Goal: Navigation & Orientation: Find specific page/section

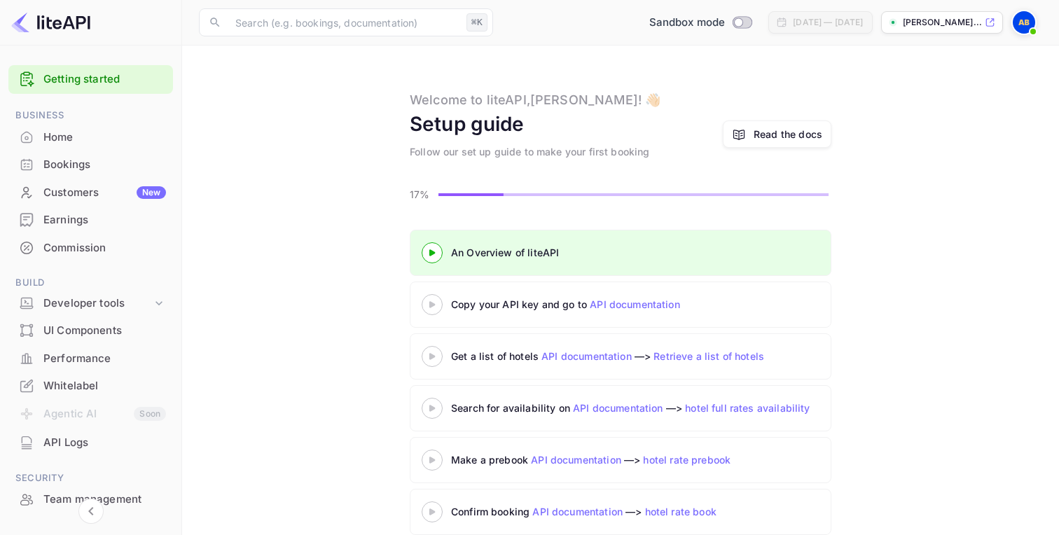
click at [115, 195] on div "Customers New" at bounding box center [104, 193] width 123 height 16
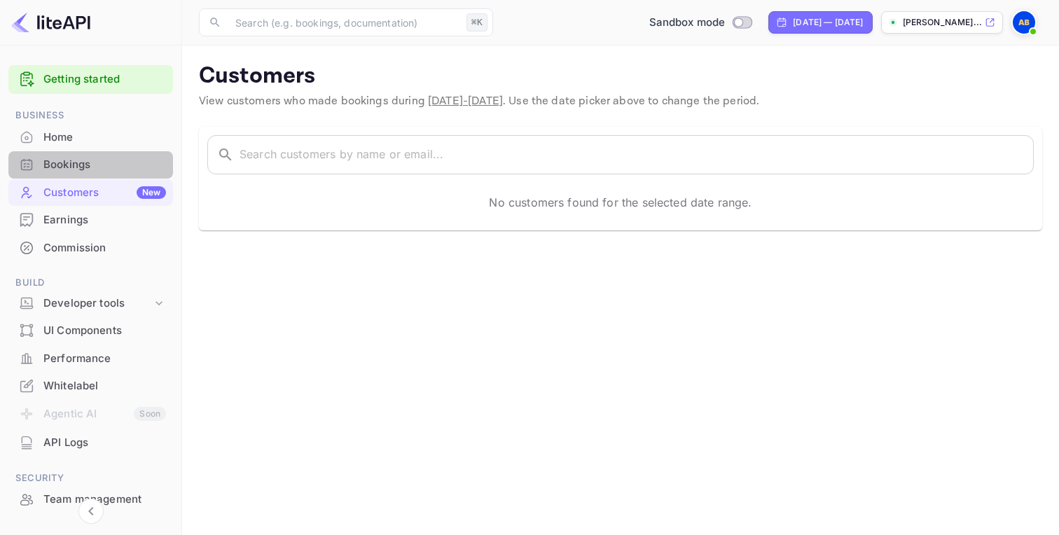
click at [115, 172] on div "Bookings" at bounding box center [104, 165] width 123 height 16
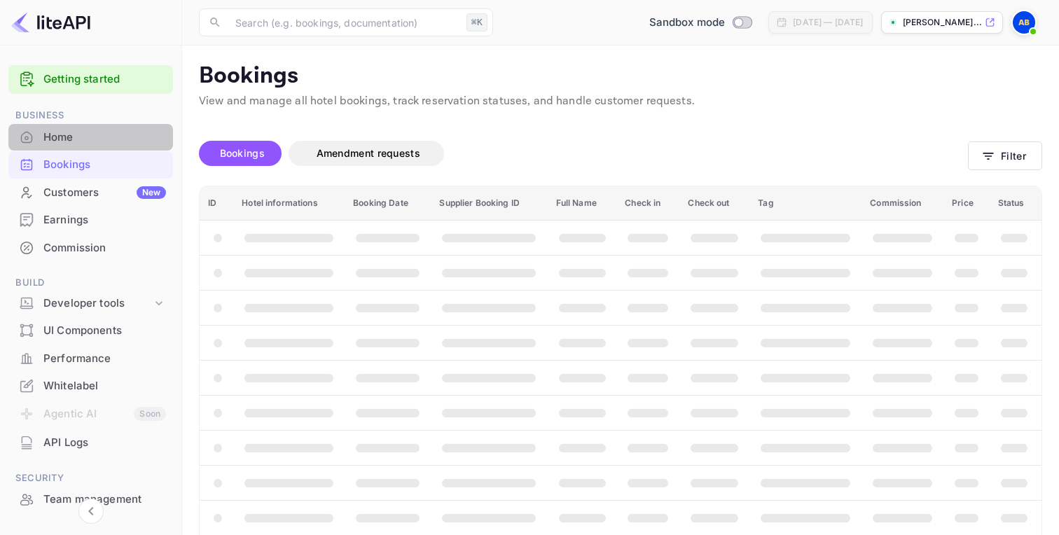
click at [126, 134] on div "Home" at bounding box center [104, 138] width 123 height 16
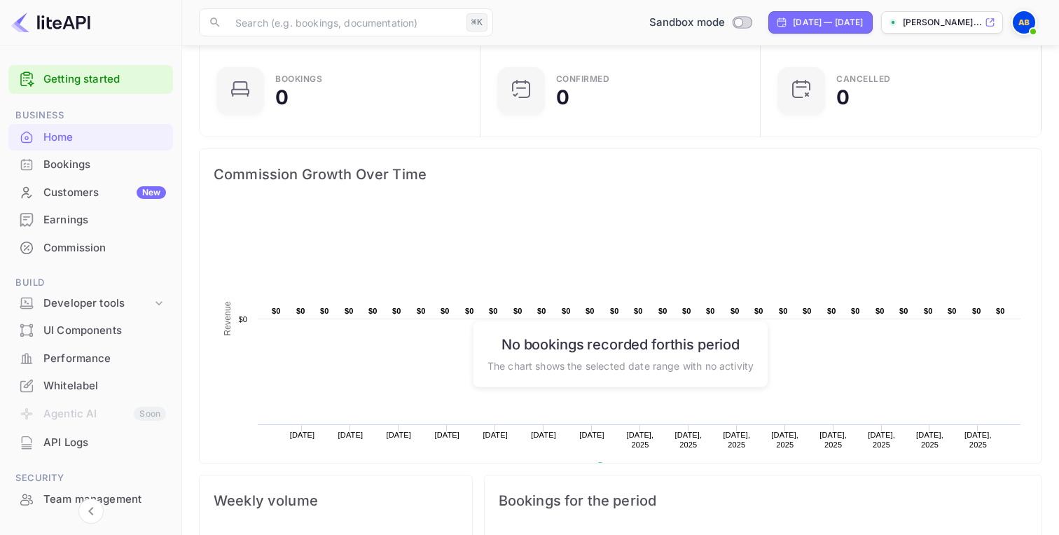
scroll to position [104, 0]
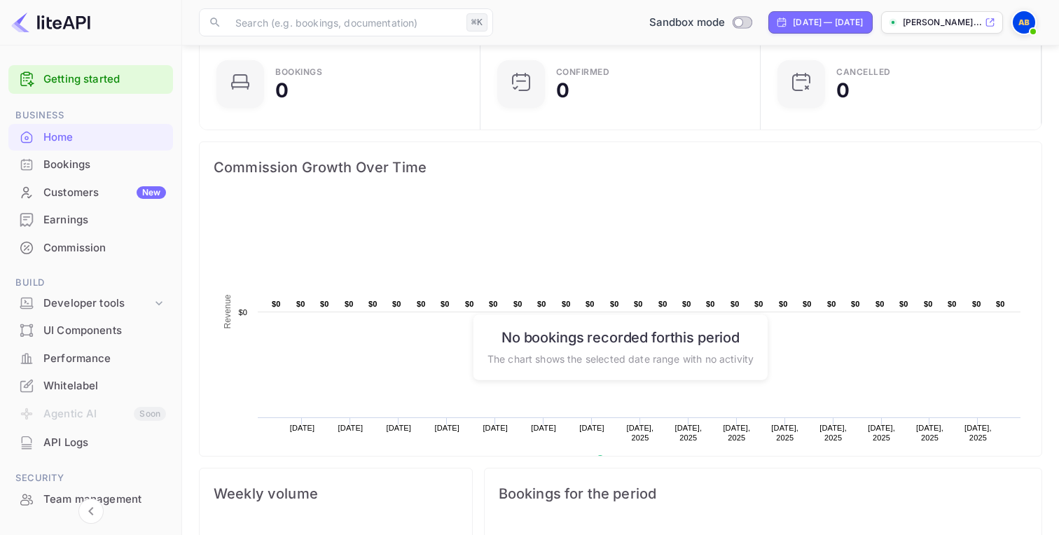
click at [121, 364] on div "Performance" at bounding box center [104, 359] width 123 height 16
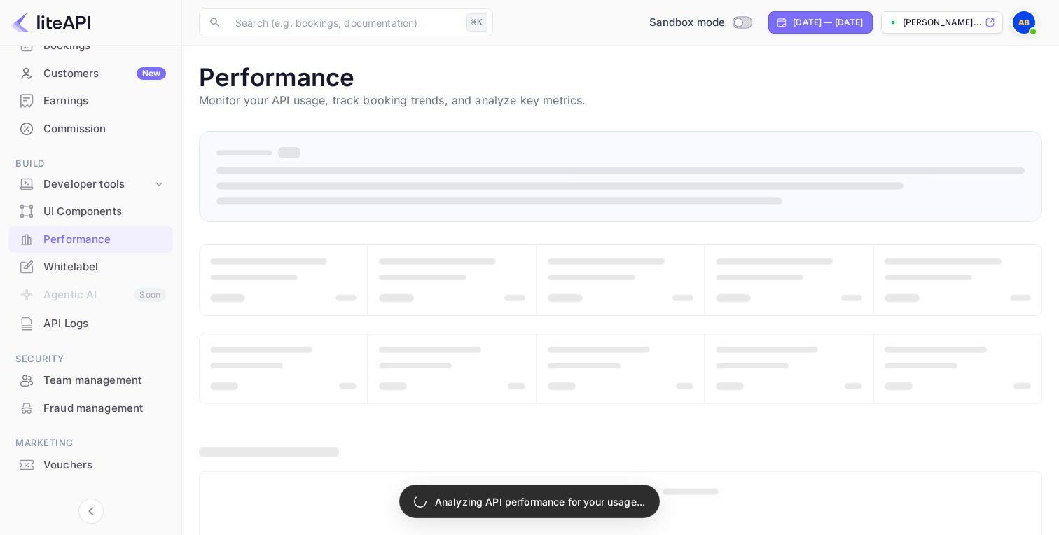
scroll to position [120, 0]
click at [82, 270] on div "Whitelabel" at bounding box center [104, 266] width 123 height 16
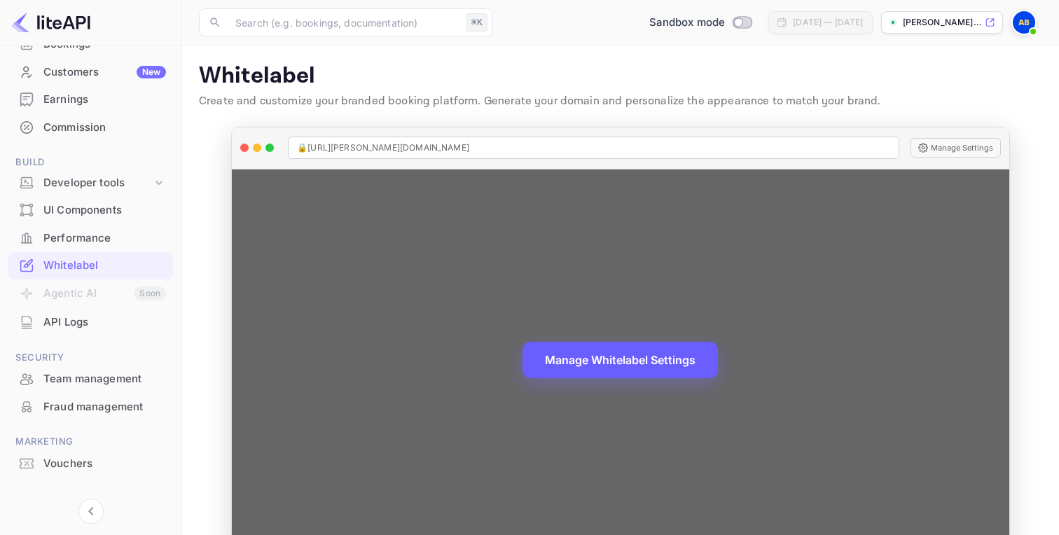
click at [648, 362] on button "Manage Whitelabel Settings" at bounding box center [620, 360] width 195 height 36
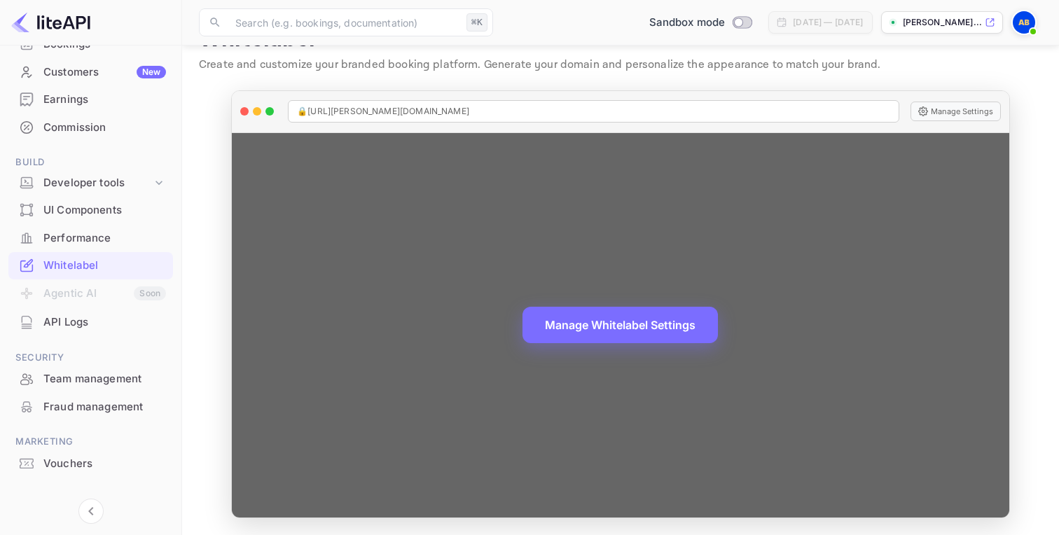
click at [499, 106] on div "🔒 [URL][PERSON_NAME][DOMAIN_NAME]" at bounding box center [593, 111] width 611 height 22
click at [428, 109] on span "🔒 [URL][PERSON_NAME][DOMAIN_NAME]" at bounding box center [383, 111] width 172 height 13
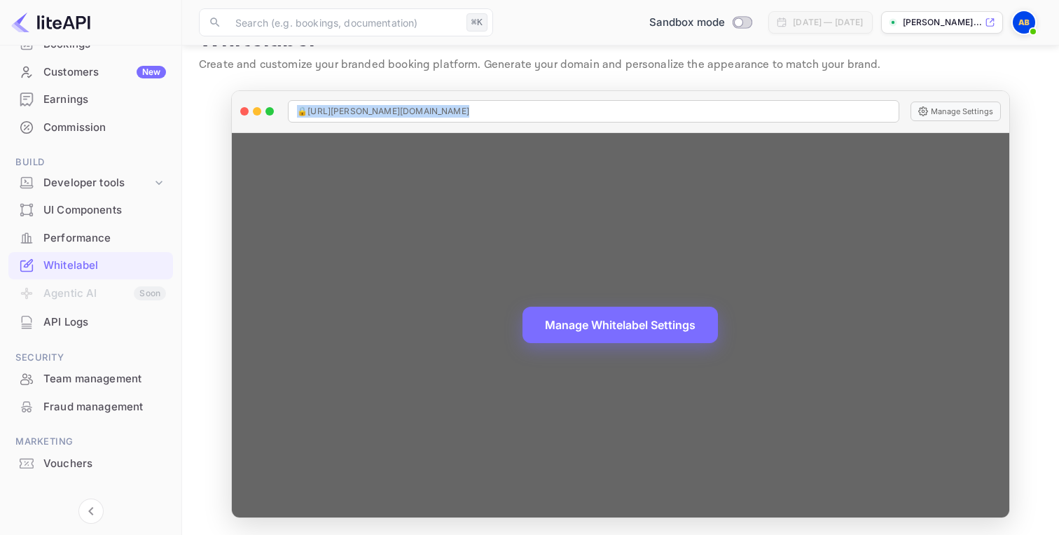
click at [428, 109] on span "🔒 [URL][PERSON_NAME][DOMAIN_NAME]" at bounding box center [383, 111] width 172 height 13
copy span "🔒 [URL][PERSON_NAME][DOMAIN_NAME]"
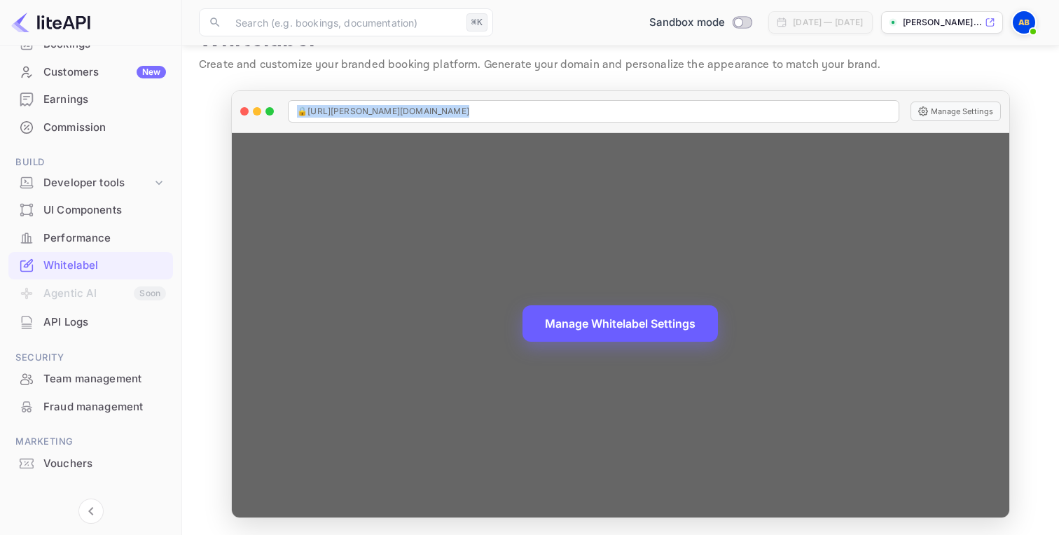
click at [605, 324] on button "Manage Whitelabel Settings" at bounding box center [620, 323] width 195 height 36
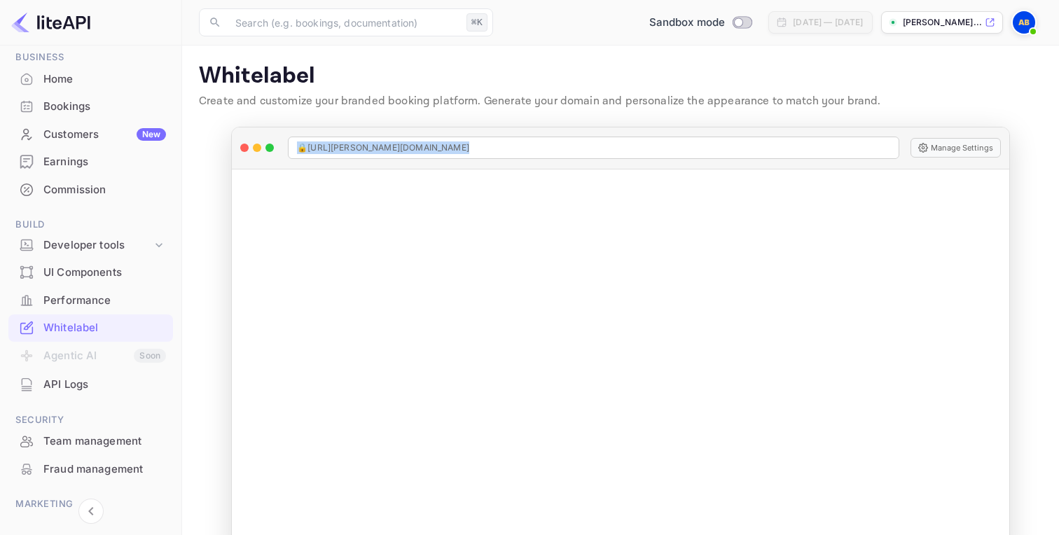
scroll to position [62, 0]
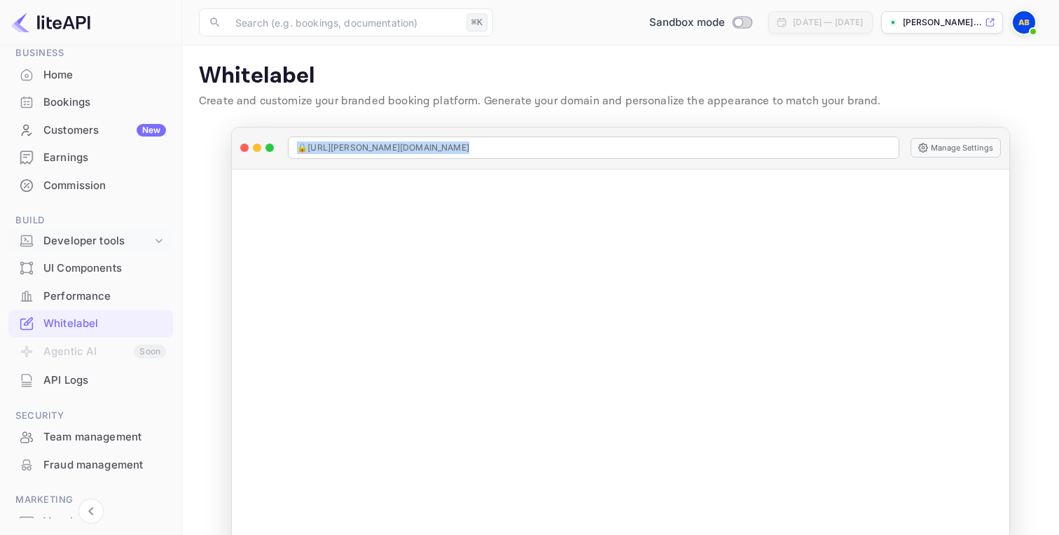
click at [131, 249] on div "Developer tools" at bounding box center [90, 241] width 165 height 25
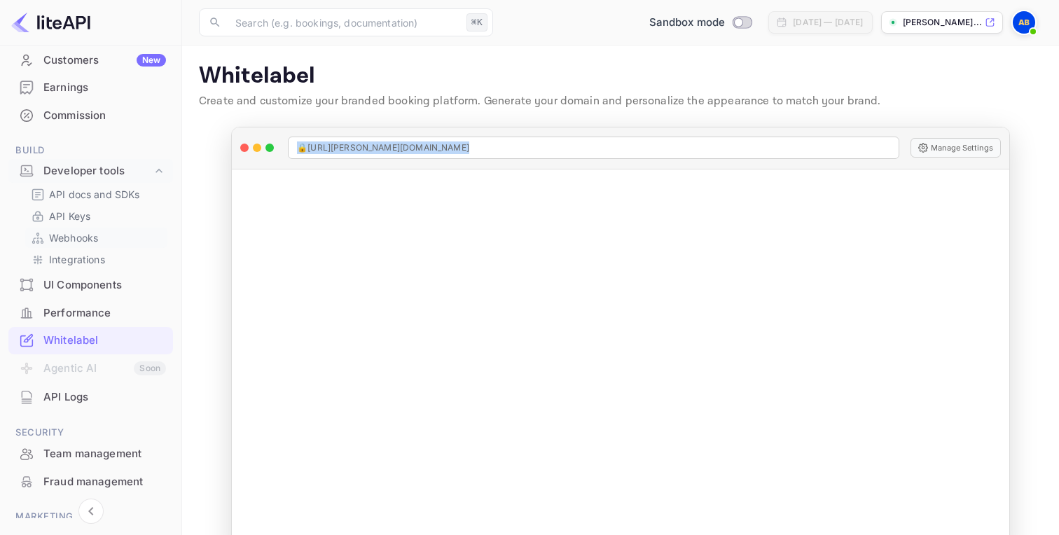
scroll to position [160, 0]
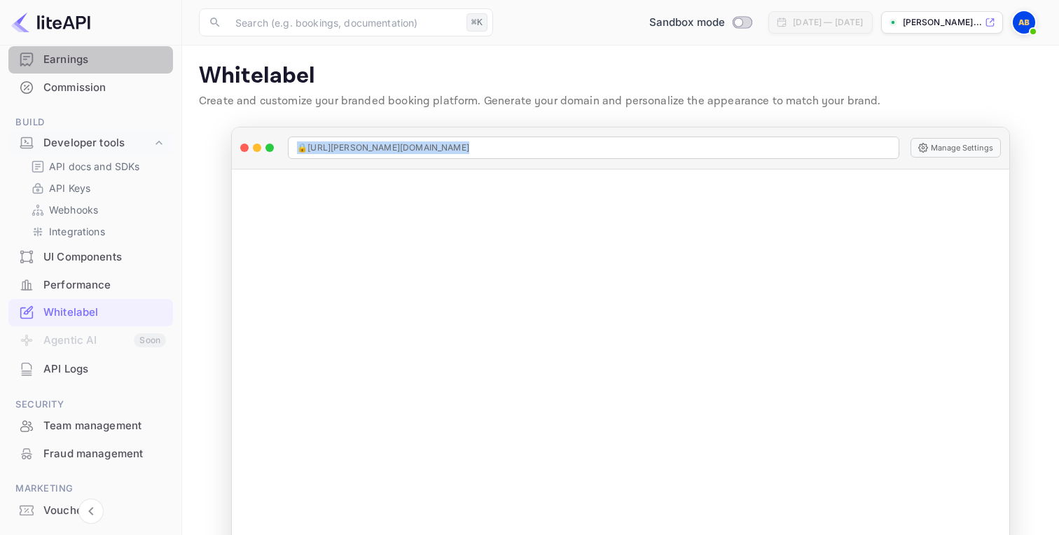
click at [104, 54] on div "Earnings" at bounding box center [104, 60] width 123 height 16
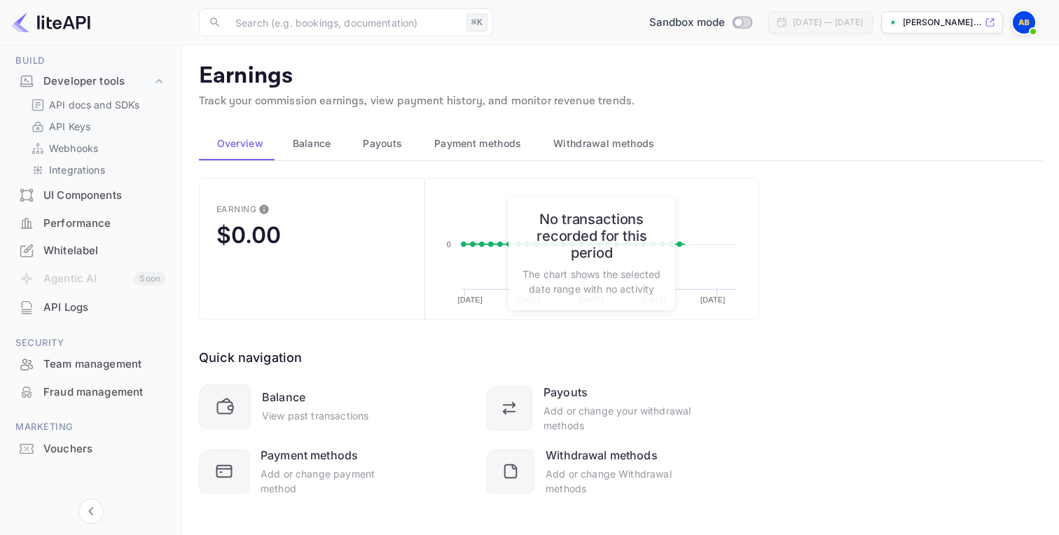
scroll to position [223, 0]
click at [110, 195] on div "UI Components" at bounding box center [104, 194] width 123 height 16
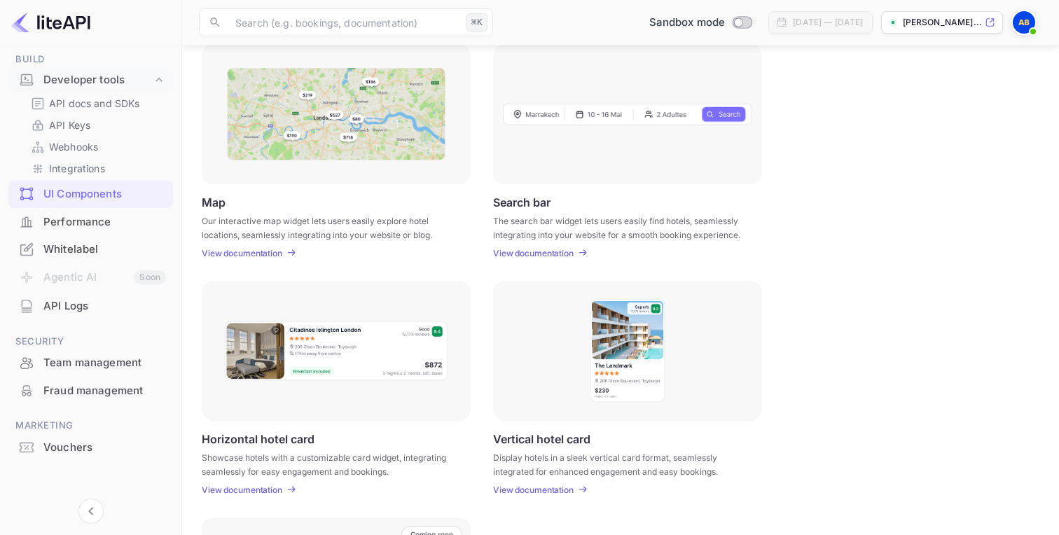
scroll to position [408, 0]
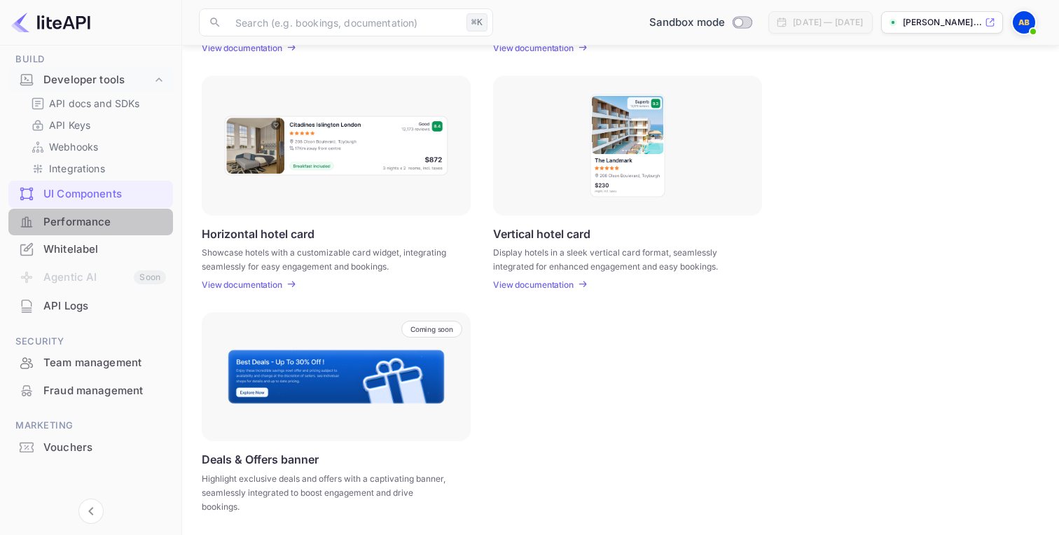
click at [97, 219] on div "Performance" at bounding box center [104, 222] width 123 height 16
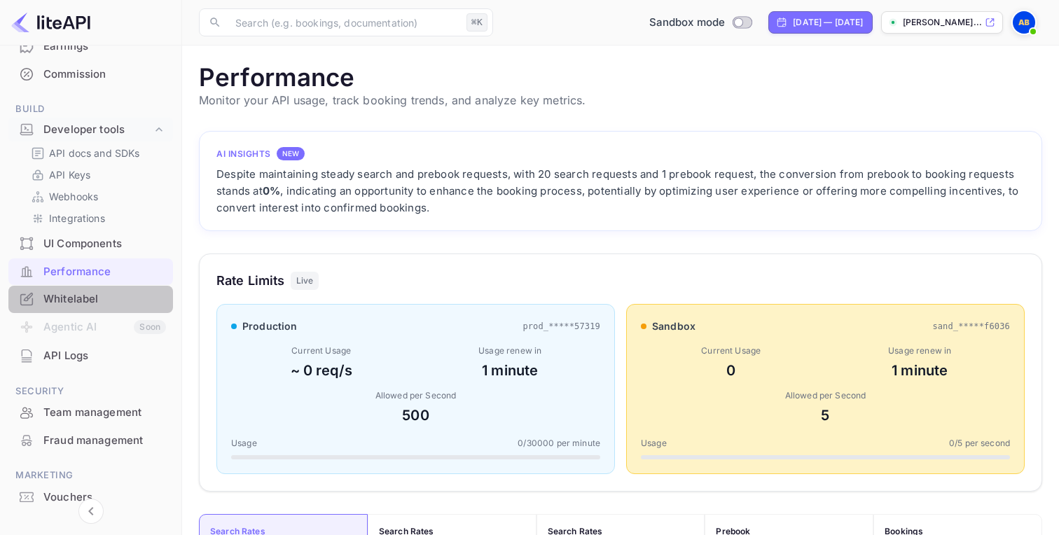
click at [105, 303] on div "Whitelabel" at bounding box center [104, 299] width 123 height 16
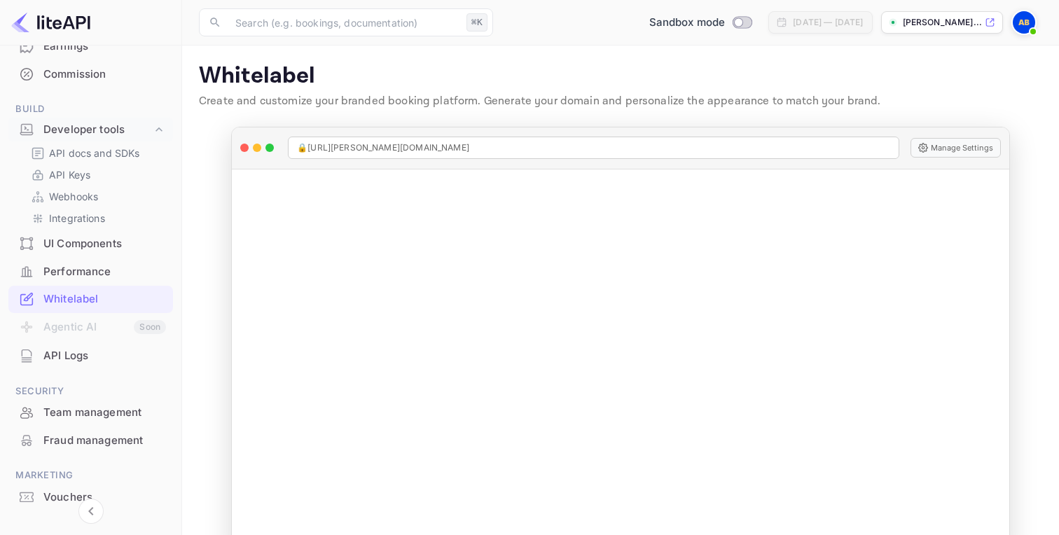
scroll to position [36, 0]
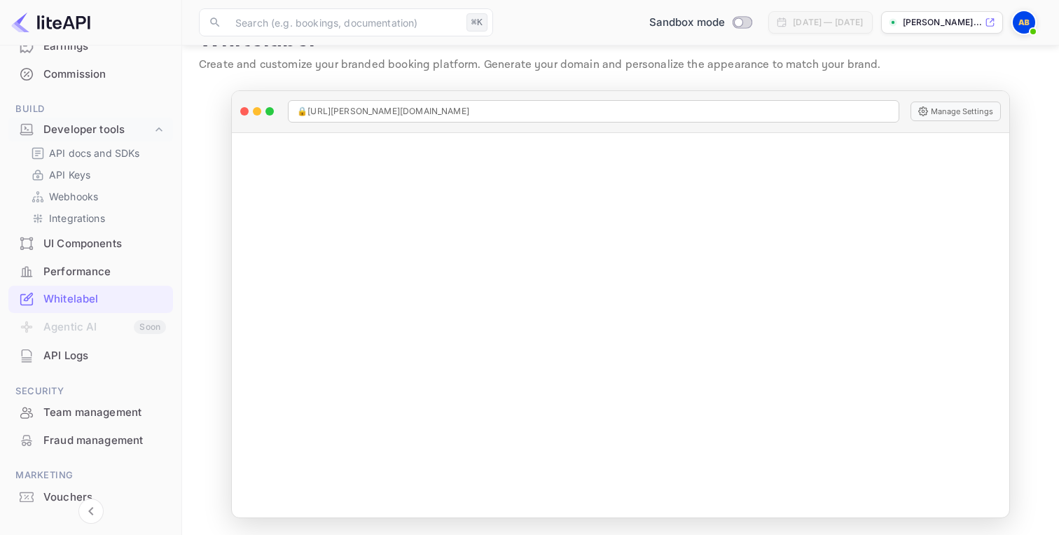
click at [106, 248] on div "UI Components" at bounding box center [104, 244] width 123 height 16
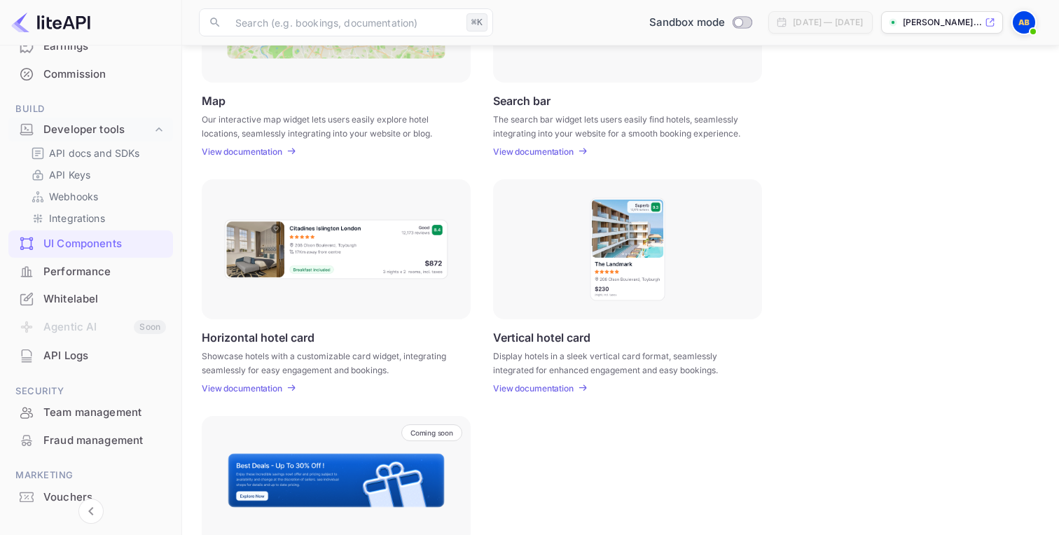
scroll to position [329, 0]
